Goal: Information Seeking & Learning: Learn about a topic

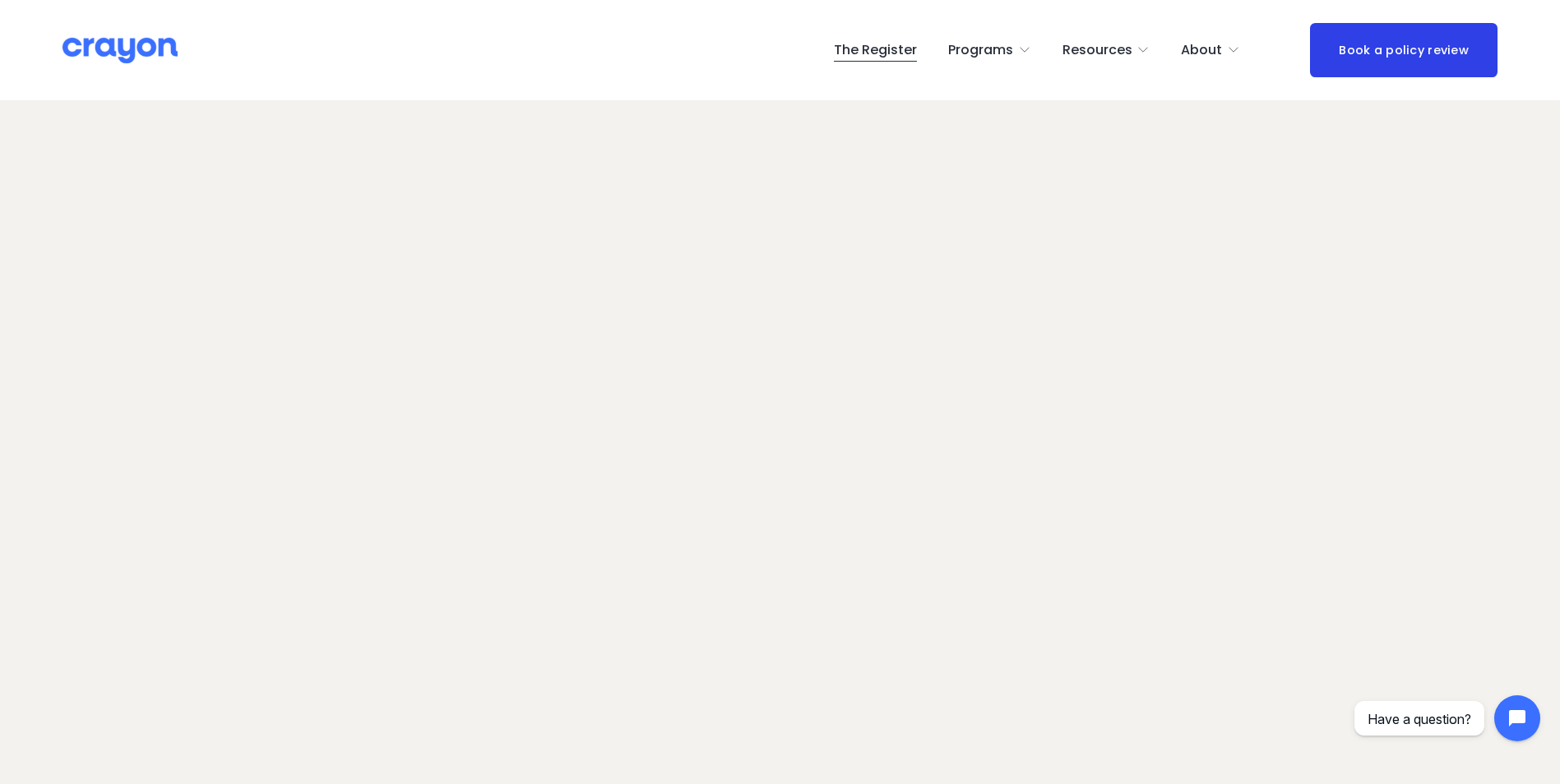
click at [0, 0] on span "Pulse: Annual Financial Health Check" at bounding box center [0, 0] width 0 height 0
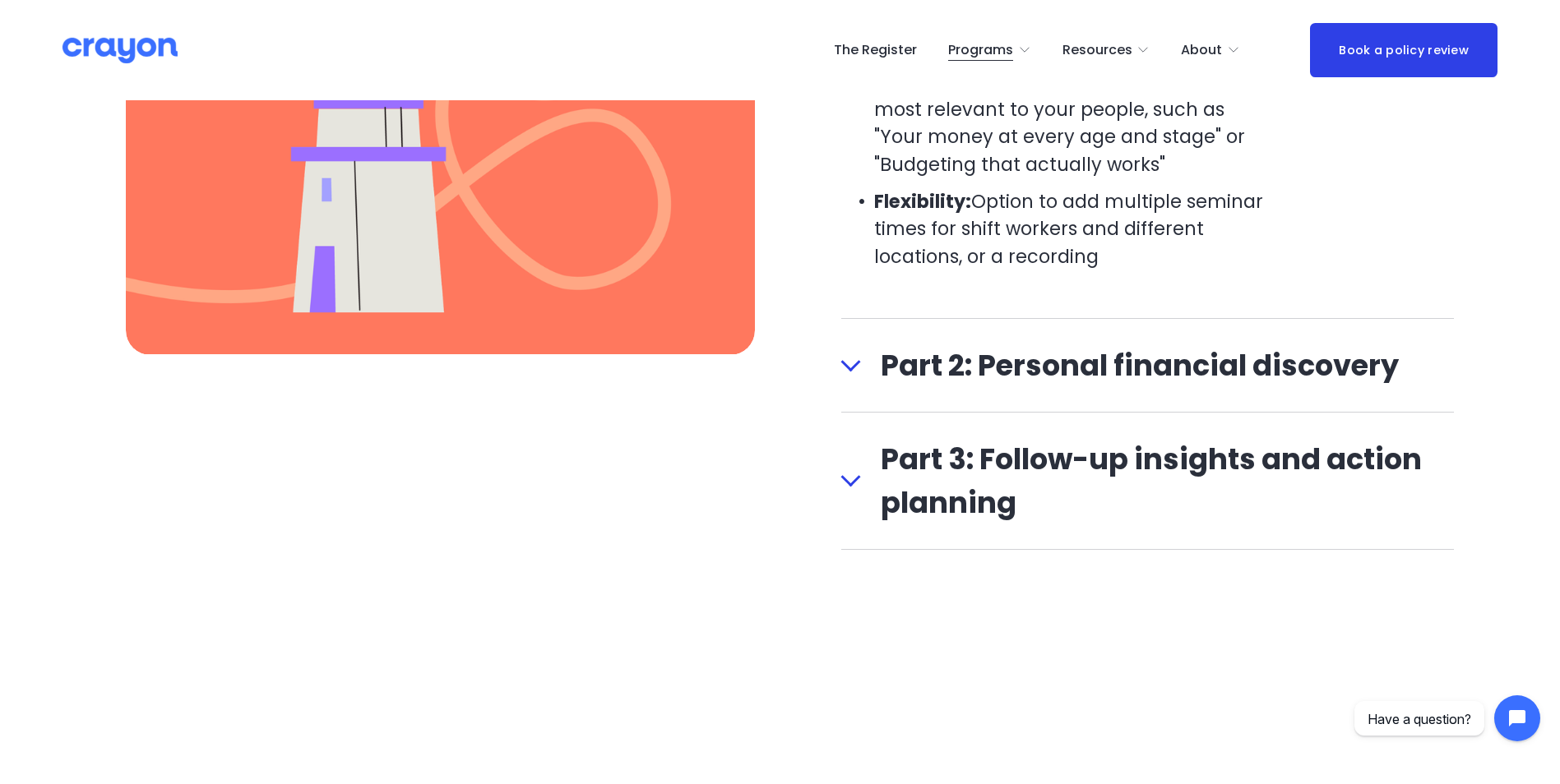
scroll to position [2219, 0]
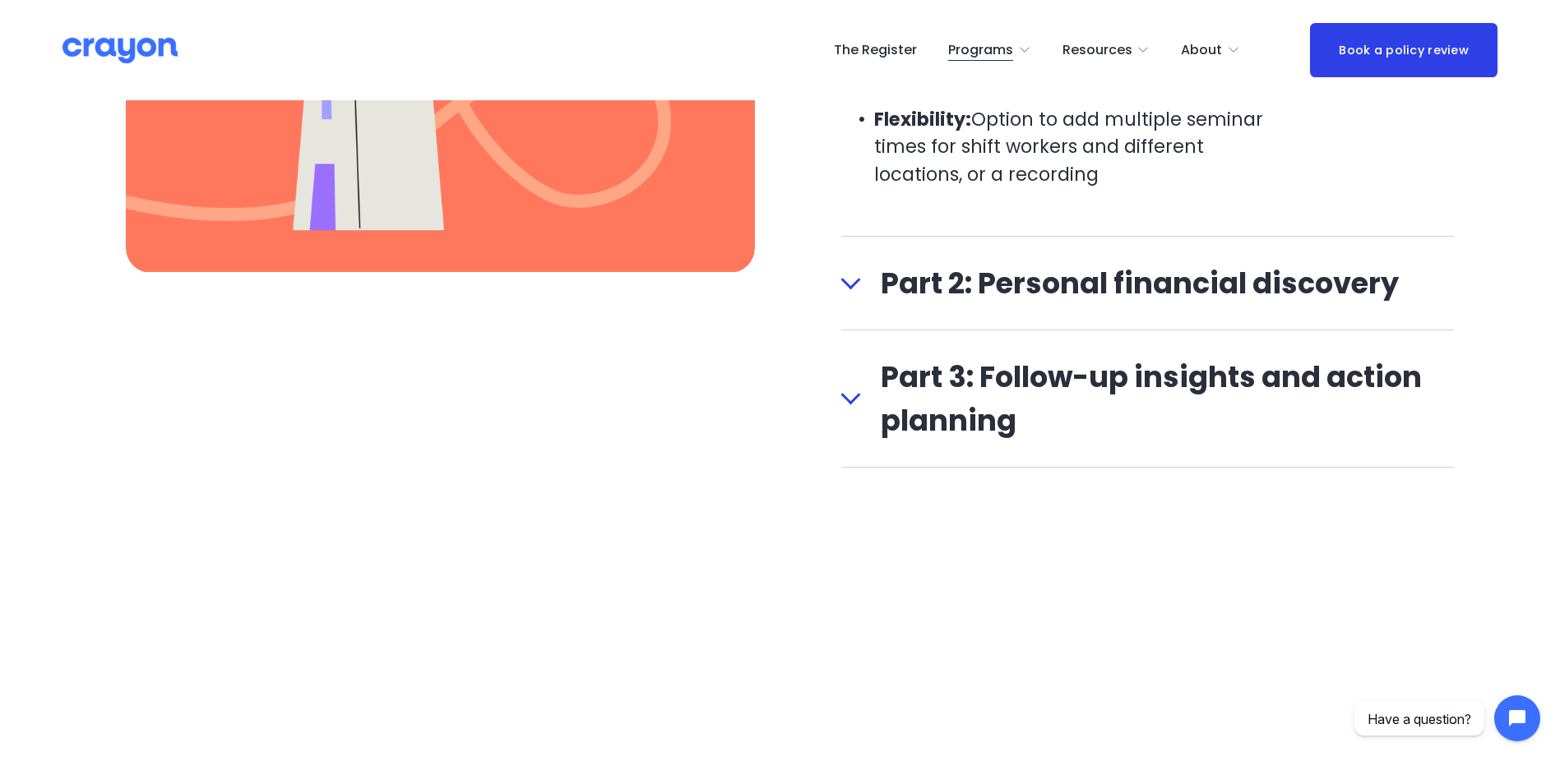
click at [1005, 287] on span "Part 2: Personal financial discovery" at bounding box center [1158, 283] width 593 height 44
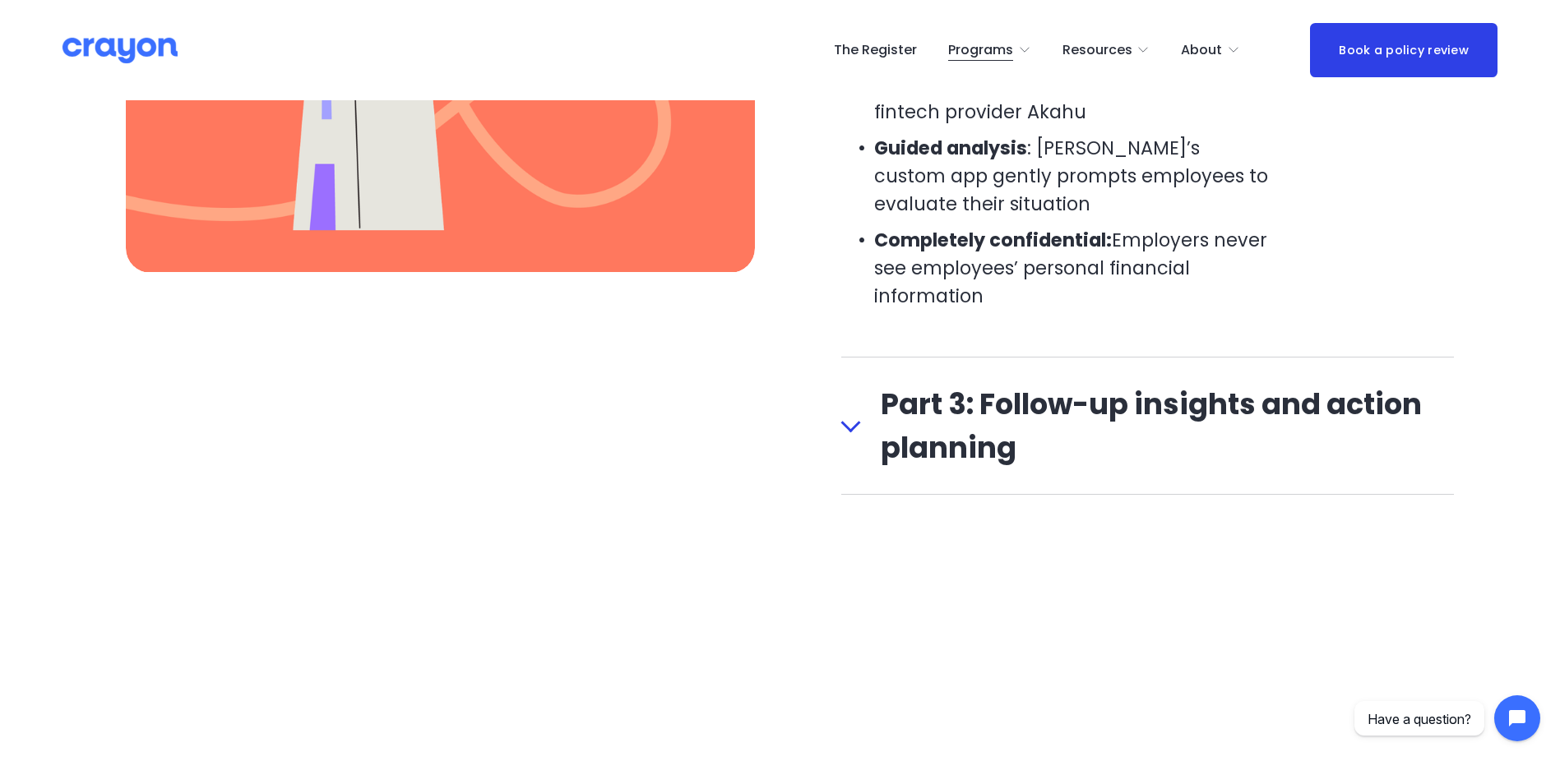
click at [991, 405] on span "Part 3: Follow-up insights and action planning" at bounding box center [1158, 425] width 593 height 87
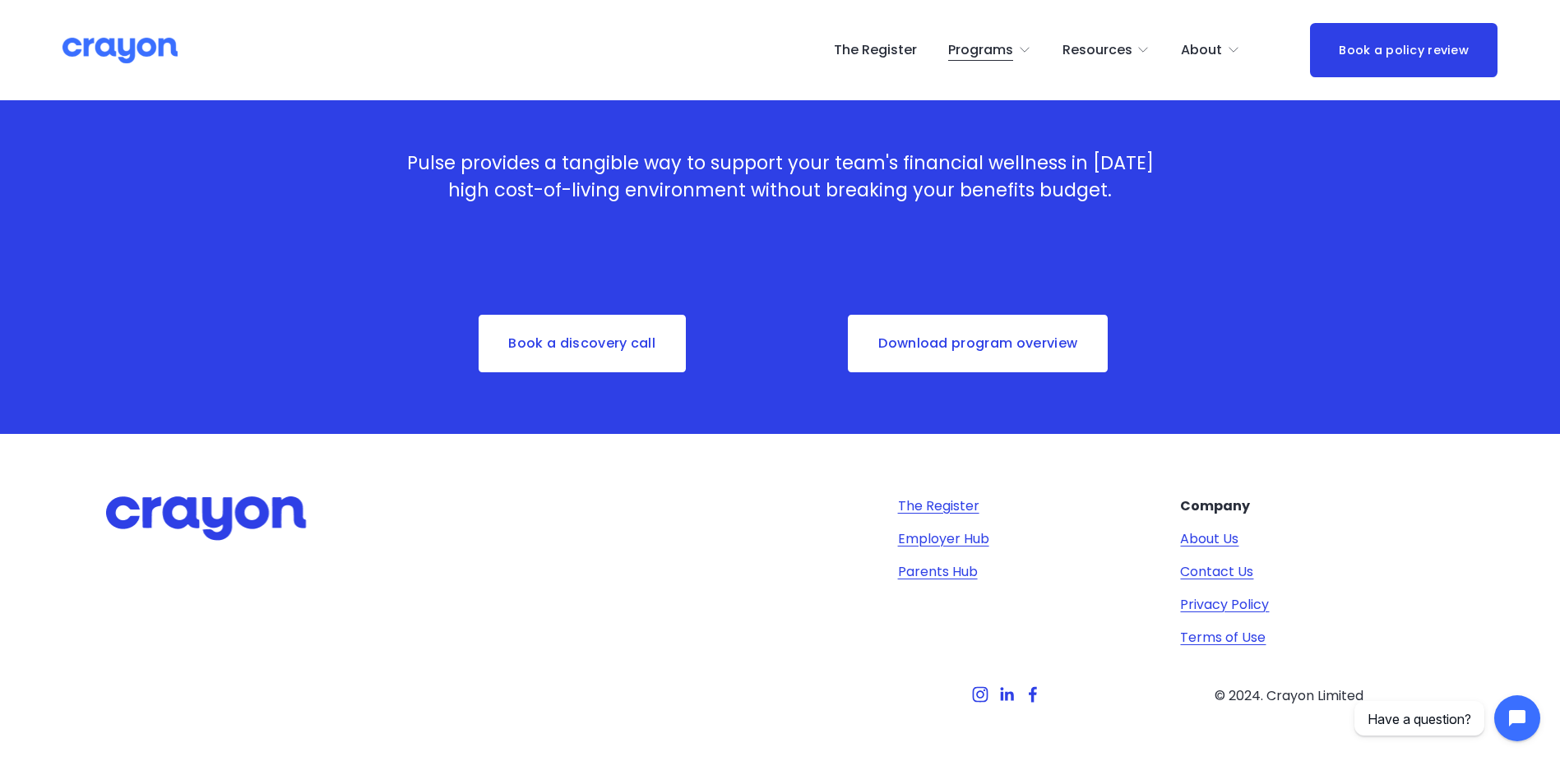
scroll to position [3124, 0]
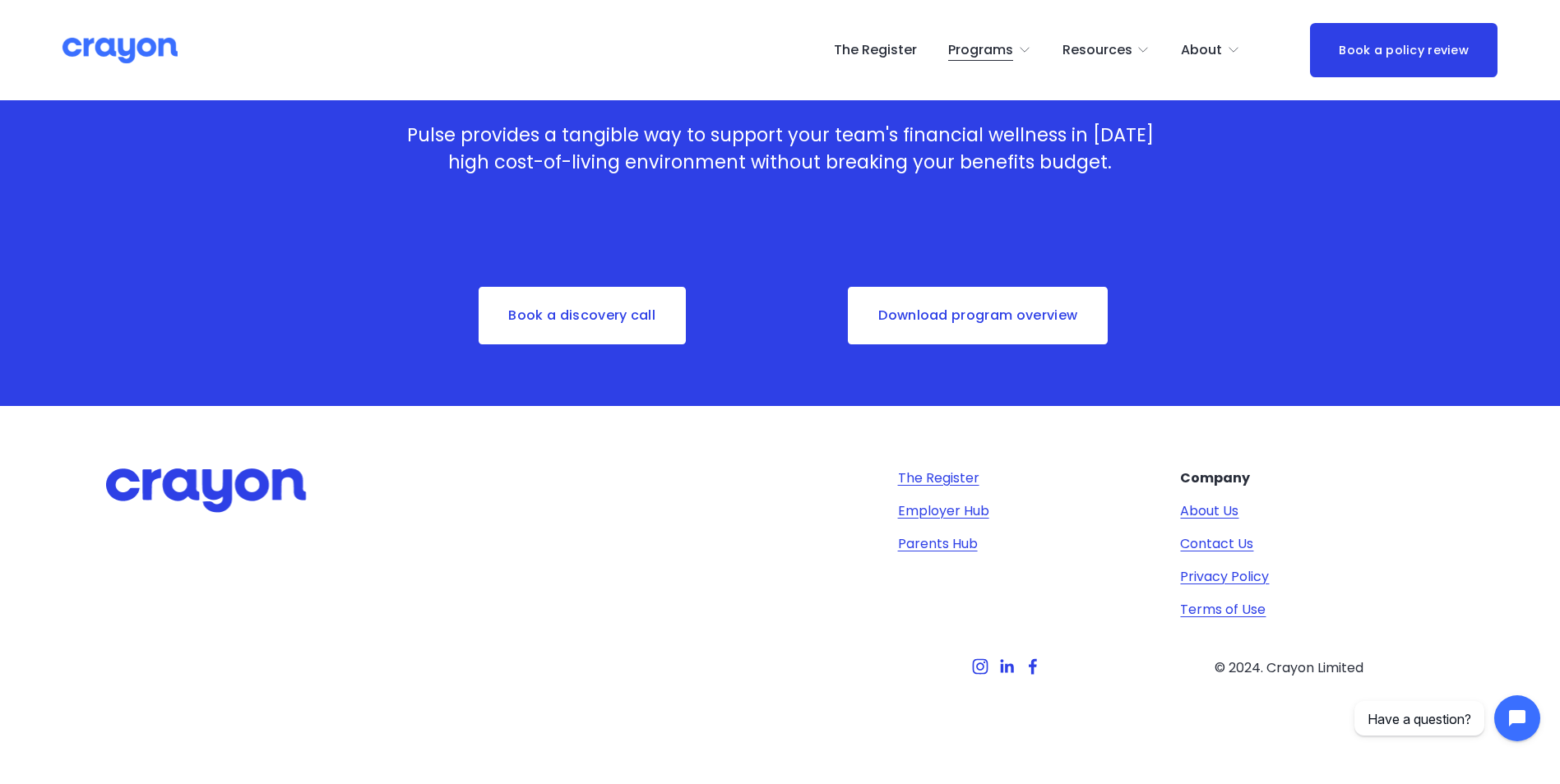
click at [1078, 322] on link "Download program overview" at bounding box center [978, 316] width 263 height 61
